Goal: Information Seeking & Learning: Learn about a topic

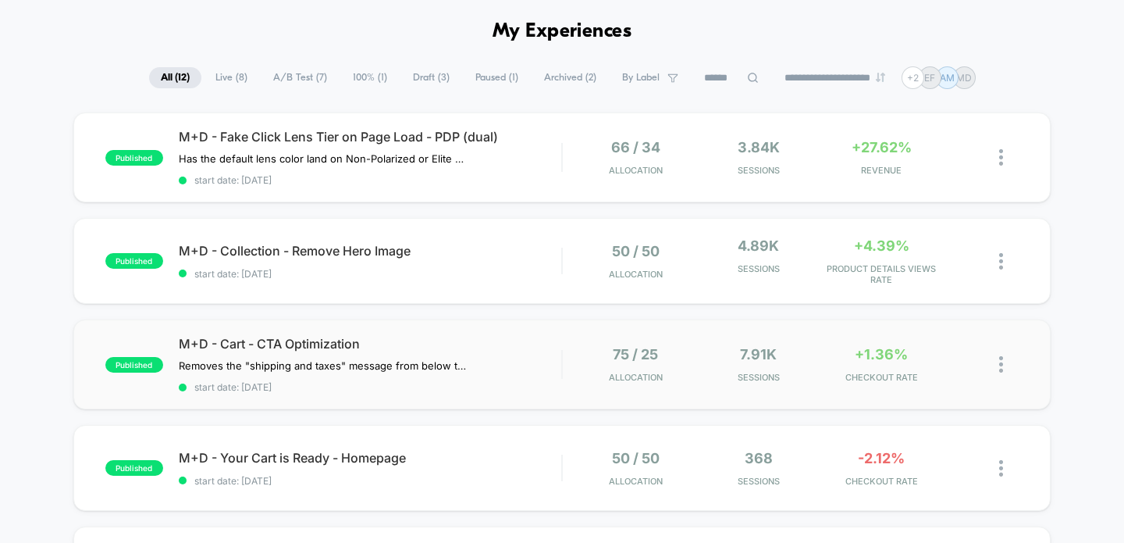
scroll to position [42, 0]
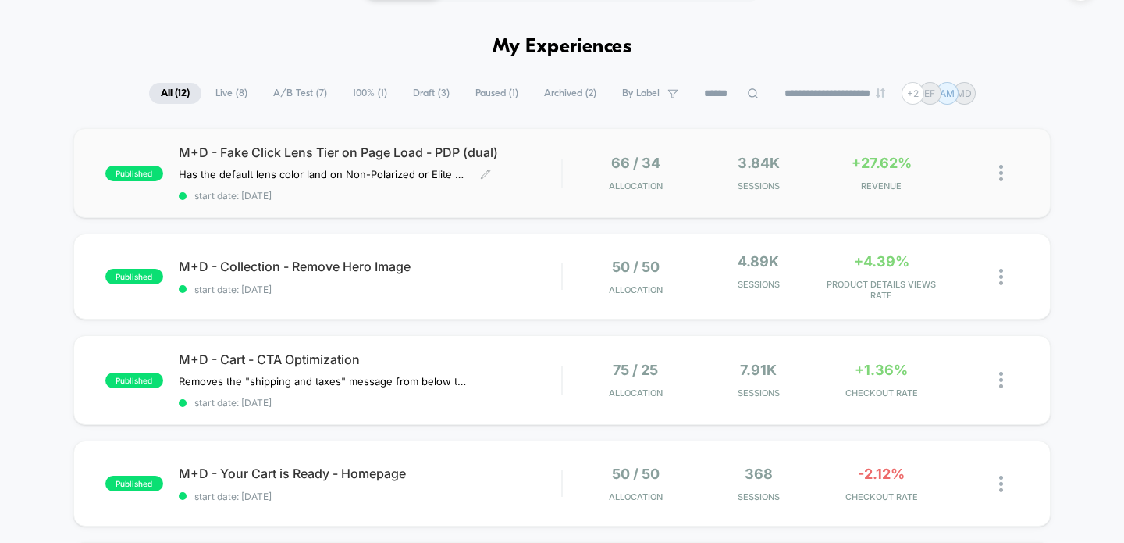
click at [374, 151] on span "M+D - Fake Click Lens Tier on Page Load - PDP (dual)" at bounding box center [370, 152] width 383 height 16
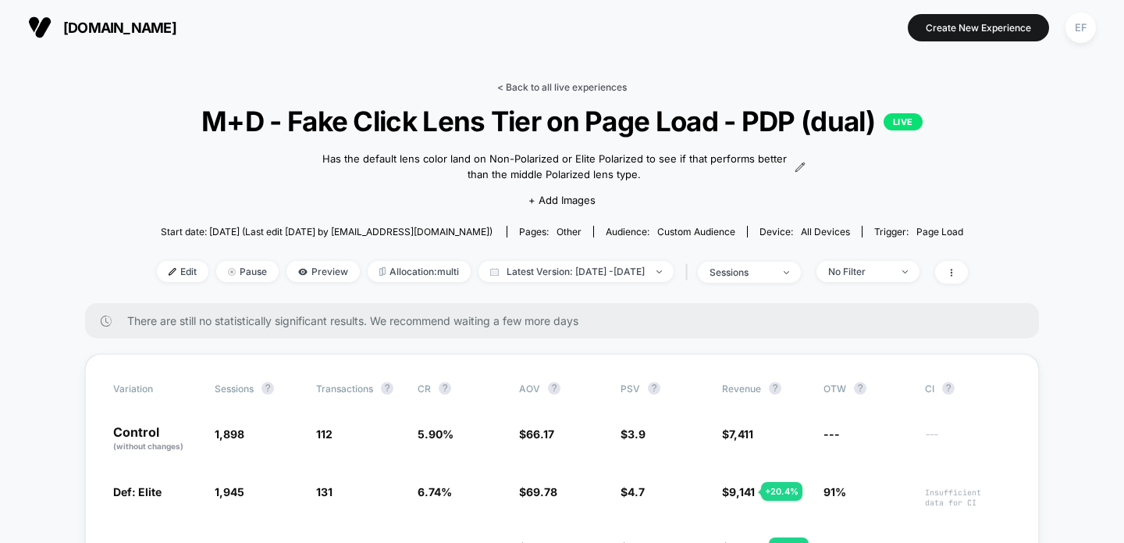
click at [520, 85] on link "< Back to all live experiences" at bounding box center [562, 87] width 130 height 12
click at [528, 84] on link "< Back to all live experiences" at bounding box center [562, 87] width 130 height 12
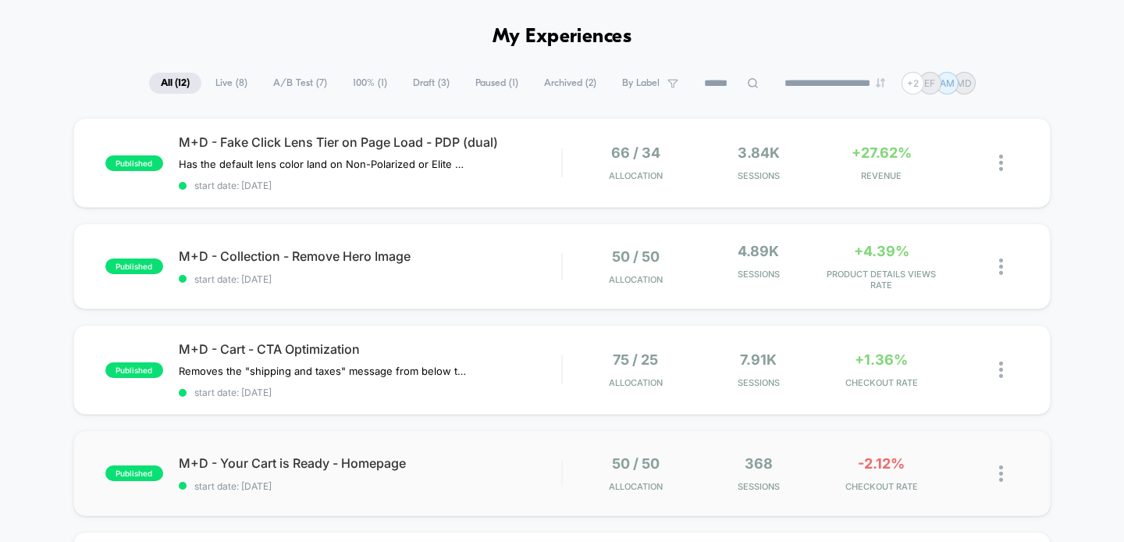
scroll to position [50, 0]
